Goal: Task Accomplishment & Management: Complete application form

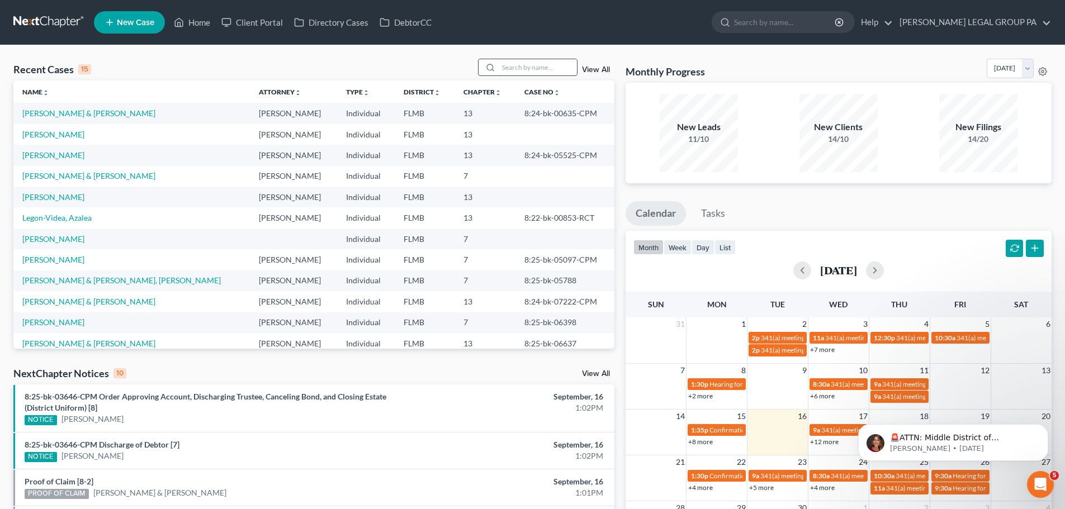
click at [549, 65] on input "search" at bounding box center [537, 67] width 78 height 16
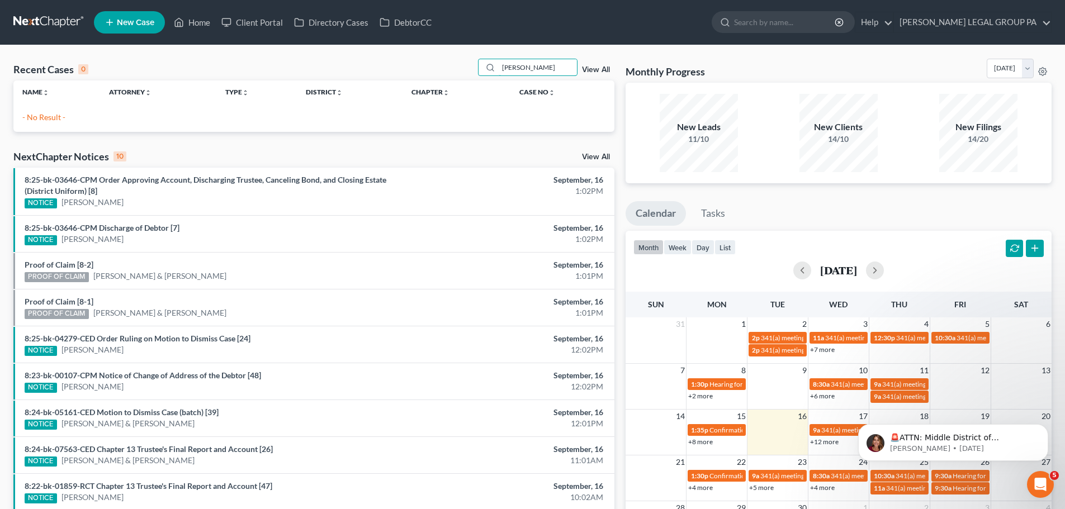
type input "[PERSON_NAME]"
drag, startPoint x: 628, startPoint y: 187, endPoint x: 633, endPoint y: 196, distance: 10.5
click at [628, 187] on div "Monthly Progress Bankruptcy Bankruptcy [DATE] [DATE] [DATE] [DATE] [DATE] [DATE…" at bounding box center [838, 335] width 437 height 553
click at [112, 24] on icon at bounding box center [109, 22] width 10 height 13
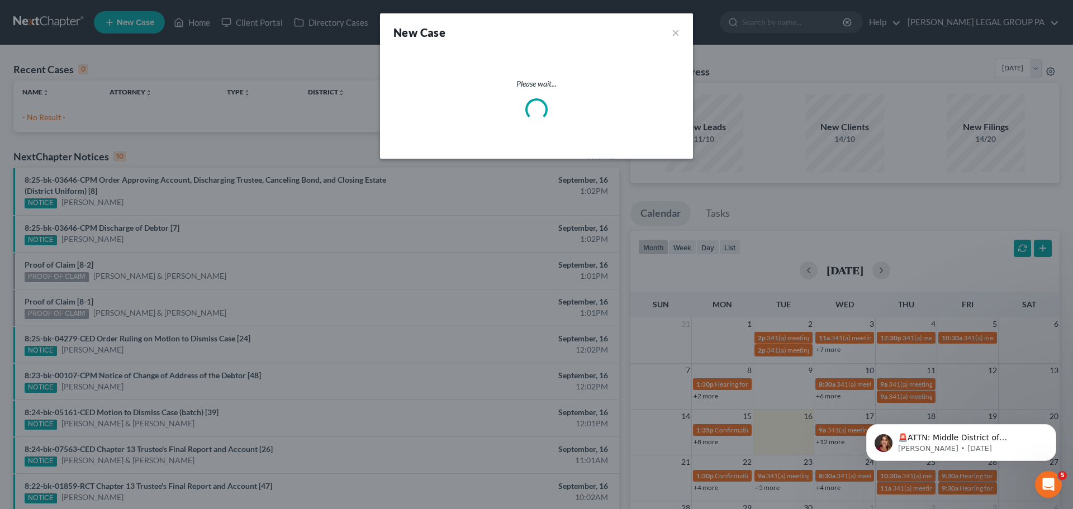
select select "15"
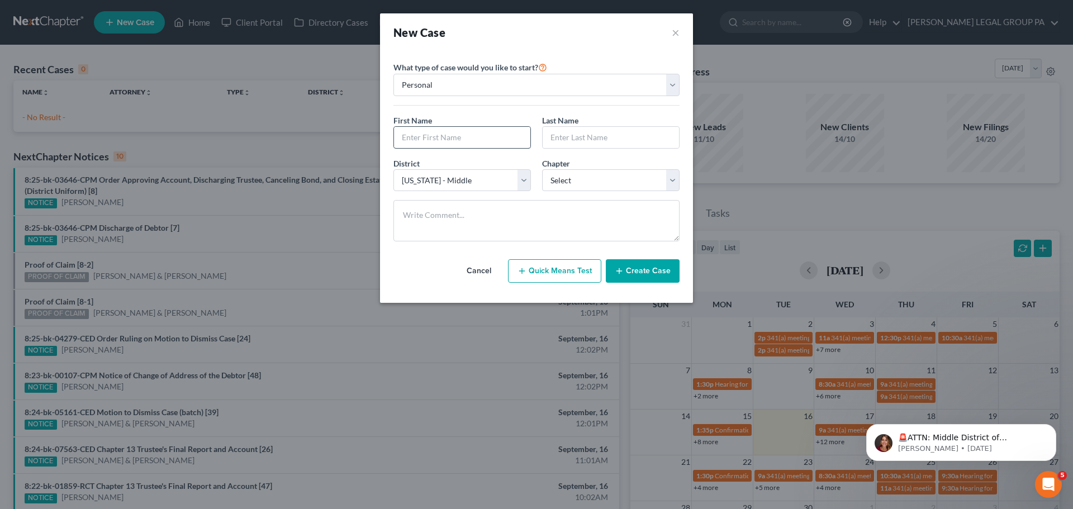
click at [425, 135] on input "text" at bounding box center [462, 137] width 136 height 21
type input "[PERSON_NAME]"
click at [615, 138] on input "text" at bounding box center [611, 137] width 136 height 21
type input "[PERSON_NAME]"
click at [607, 165] on div "Chapter * Select 7 11 12 13" at bounding box center [610, 175] width 149 height 34
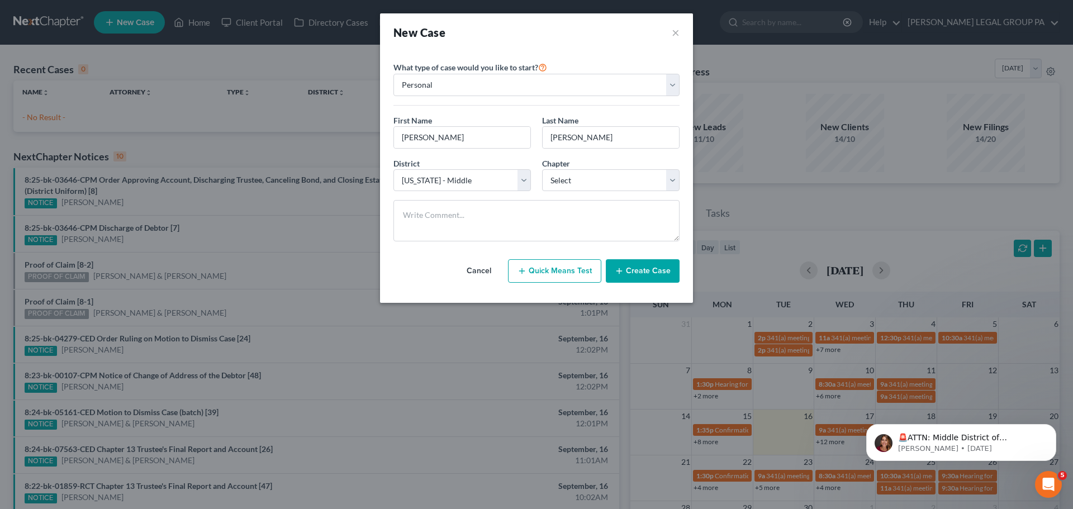
click at [602, 165] on div "Chapter * Select 7 11 12 13" at bounding box center [610, 175] width 149 height 34
click at [600, 168] on div "Chapter * Select 7 11 12 13" at bounding box center [610, 175] width 149 height 34
drag, startPoint x: 595, startPoint y: 172, endPoint x: 590, endPoint y: 184, distance: 13.5
click at [595, 172] on select "Select 7 11 12 13" at bounding box center [610, 180] width 137 height 22
select select "3"
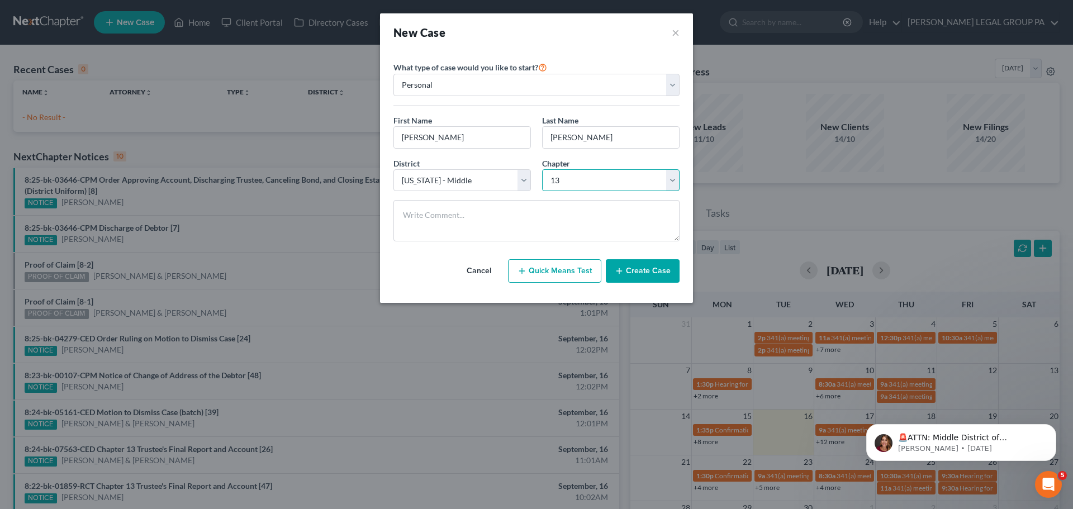
click at [542, 169] on select "Select 7 11 12 13" at bounding box center [610, 180] width 137 height 22
click at [497, 250] on div "Cancel Quick Means Test Create Case" at bounding box center [536, 270] width 286 height 41
click at [460, 263] on button "Cancel" at bounding box center [478, 271] width 49 height 22
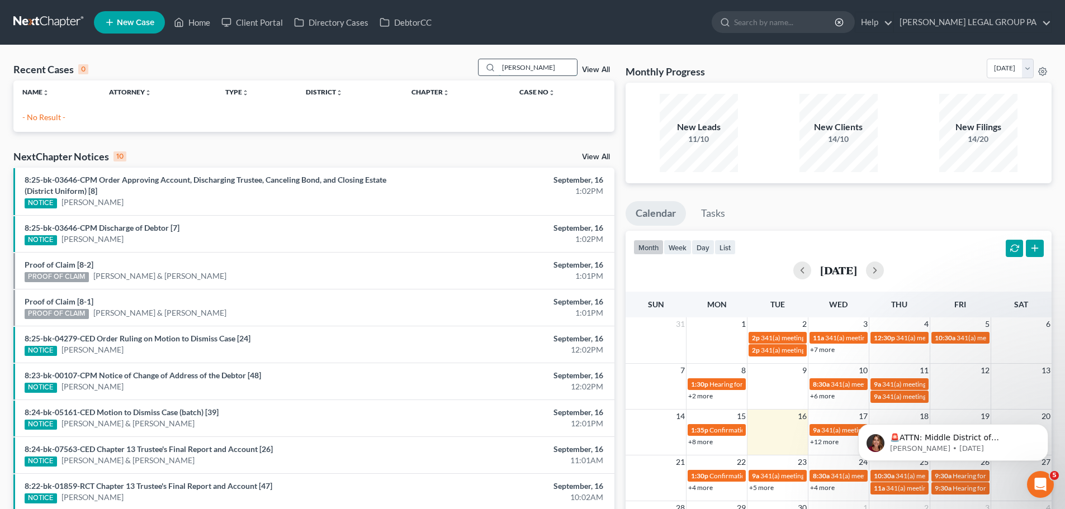
click at [529, 74] on input "[PERSON_NAME]" at bounding box center [537, 67] width 78 height 16
type input "[PERSON_NAME]"
click at [153, 15] on link "New Case" at bounding box center [129, 22] width 71 height 22
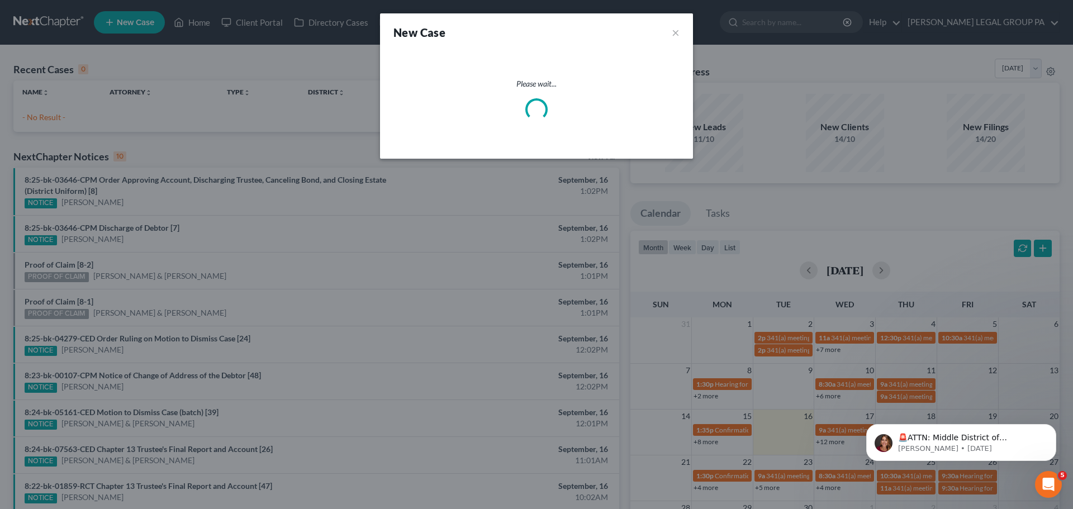
select select "15"
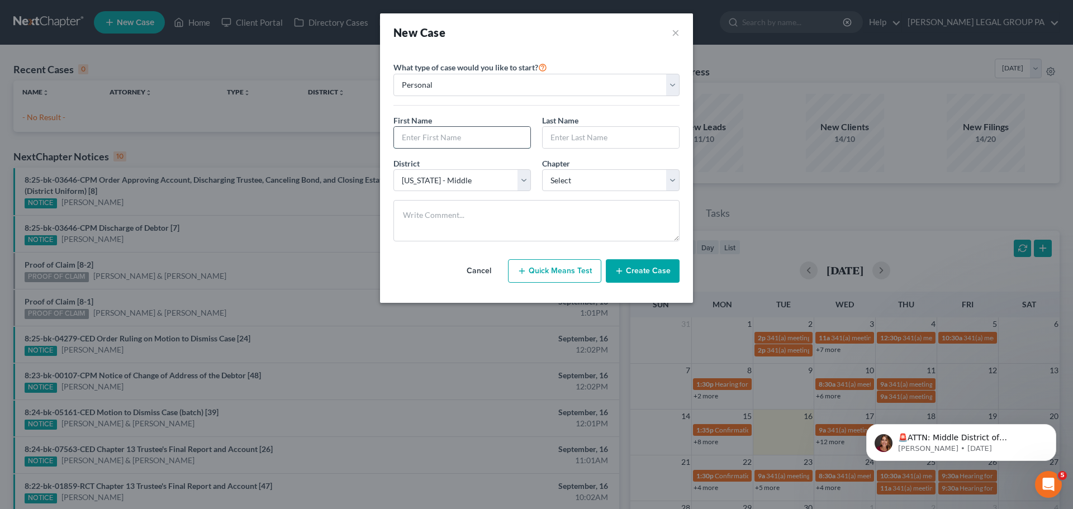
click at [476, 137] on input "text" at bounding box center [462, 137] width 136 height 21
type input "[PERSON_NAME]"
click at [610, 175] on select "Select 7 11 12 13" at bounding box center [610, 180] width 137 height 22
select select "3"
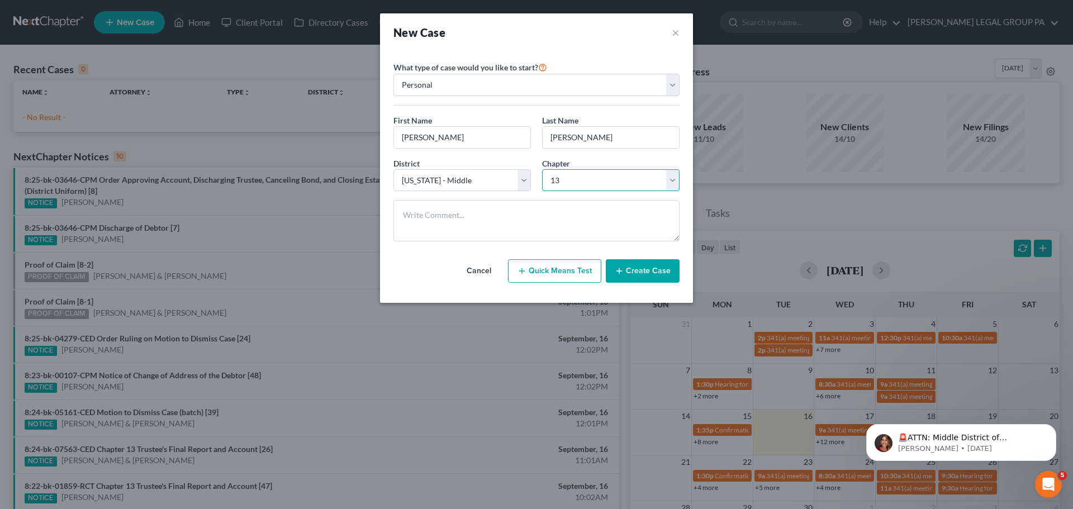
click at [542, 169] on select "Select 7 11 12 13" at bounding box center [610, 180] width 137 height 22
click at [638, 273] on button "Create Case" at bounding box center [643, 270] width 74 height 23
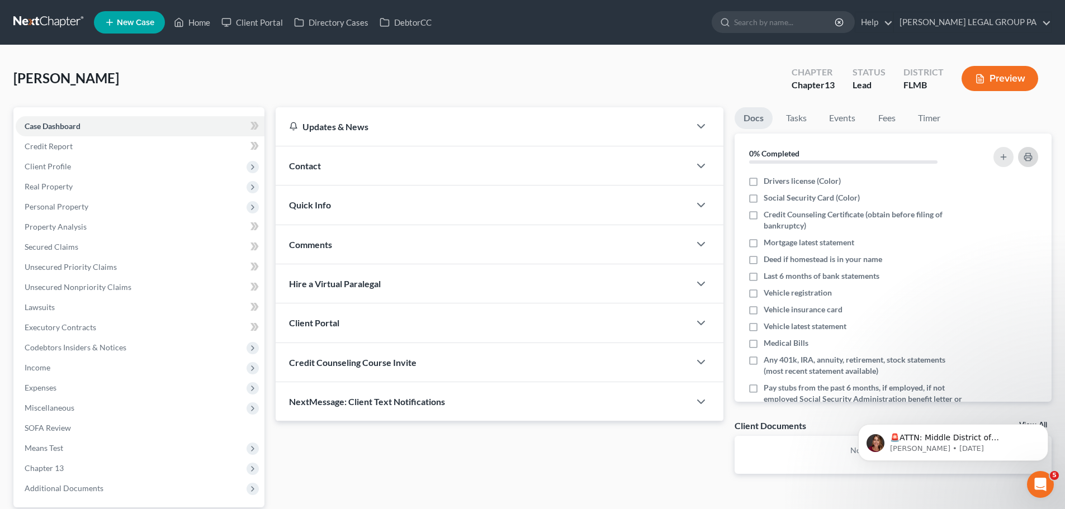
click at [1032, 159] on button "button" at bounding box center [1028, 157] width 20 height 20
